Goal: Information Seeking & Learning: Understand process/instructions

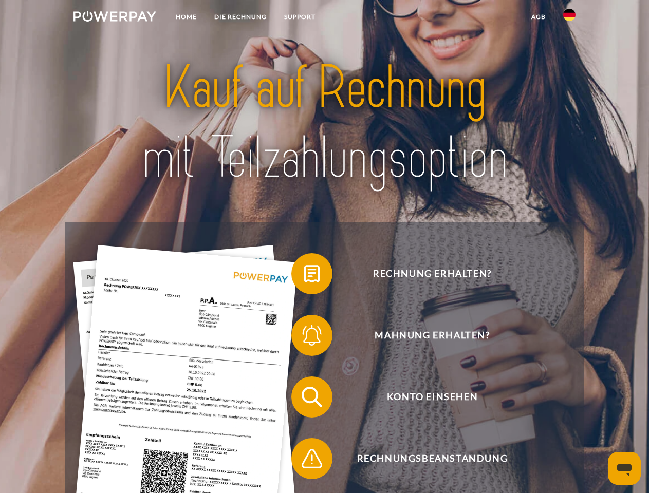
click at [115, 18] on img at bounding box center [114, 16] width 83 height 10
click at [569, 18] on img at bounding box center [569, 15] width 12 height 12
click at [538, 17] on link "agb" at bounding box center [539, 17] width 32 height 19
click at [304, 276] on span at bounding box center [296, 273] width 51 height 51
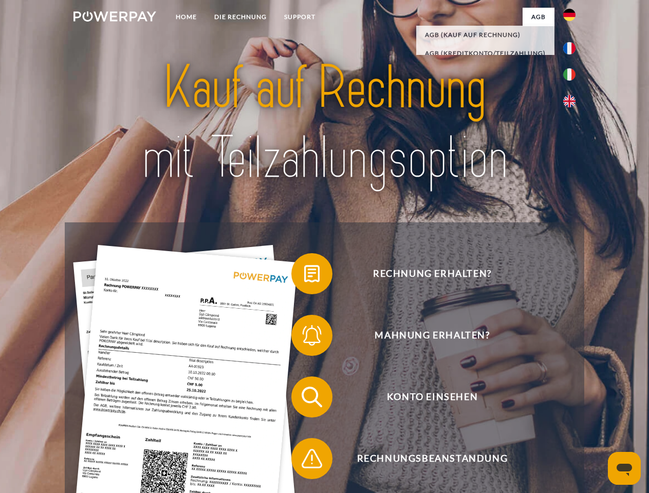
click at [304, 338] on span at bounding box center [296, 335] width 51 height 51
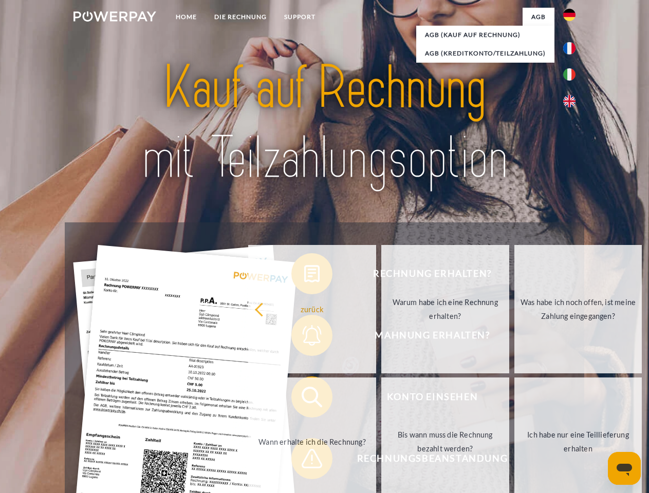
click at [381, 399] on link "Bis wann muss die Rechnung bezahlt werden?" at bounding box center [445, 442] width 128 height 128
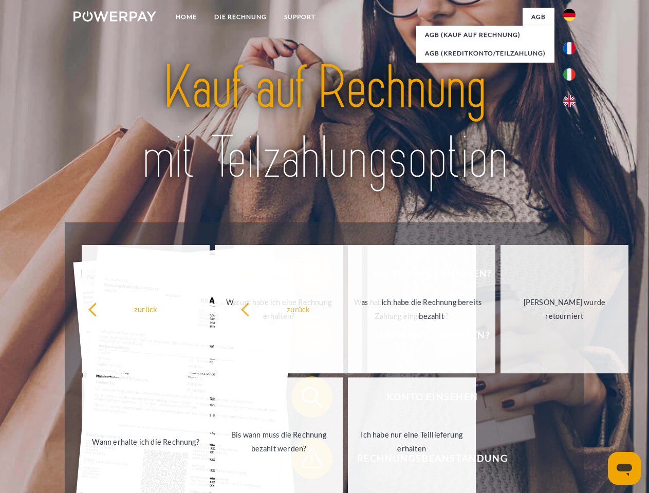
click at [304, 461] on span at bounding box center [296, 458] width 51 height 51
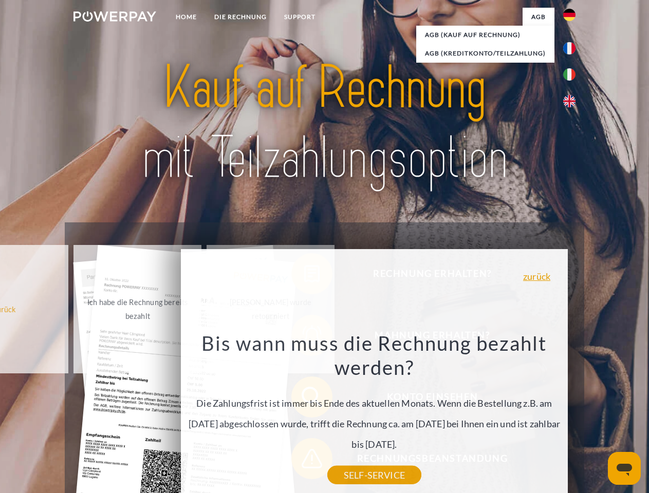
click at [624, 469] on icon "Messaging-Fenster öffnen" at bounding box center [624, 470] width 15 height 12
